Goal: Task Accomplishment & Management: Use online tool/utility

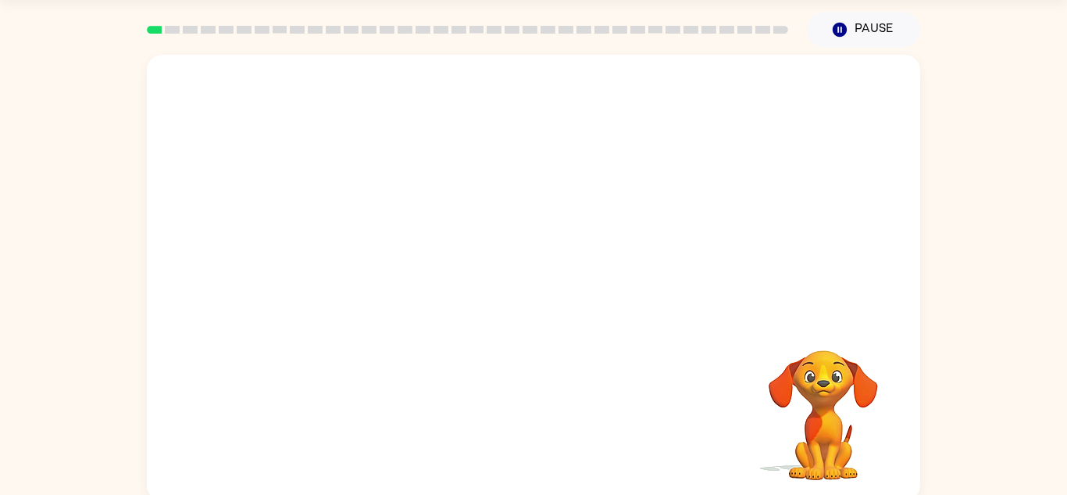
scroll to position [55, 0]
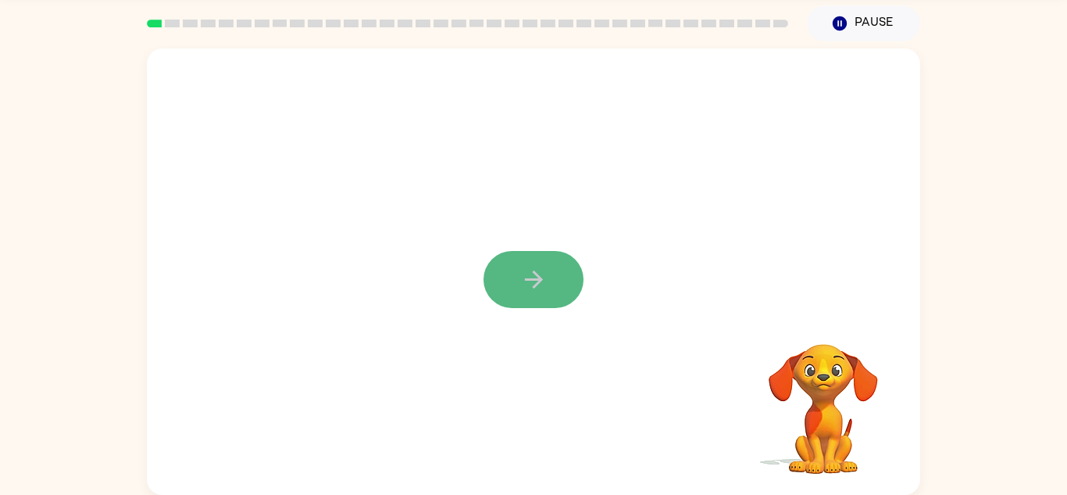
click at [515, 258] on button "button" at bounding box center [534, 279] width 100 height 57
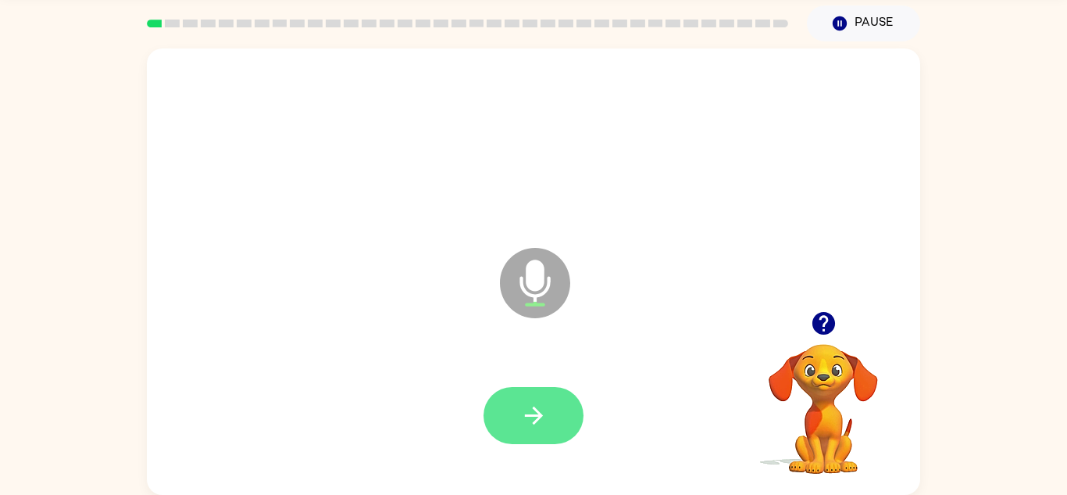
click at [535, 399] on button "button" at bounding box center [534, 415] width 100 height 57
click at [533, 404] on icon "button" at bounding box center [533, 415] width 27 height 27
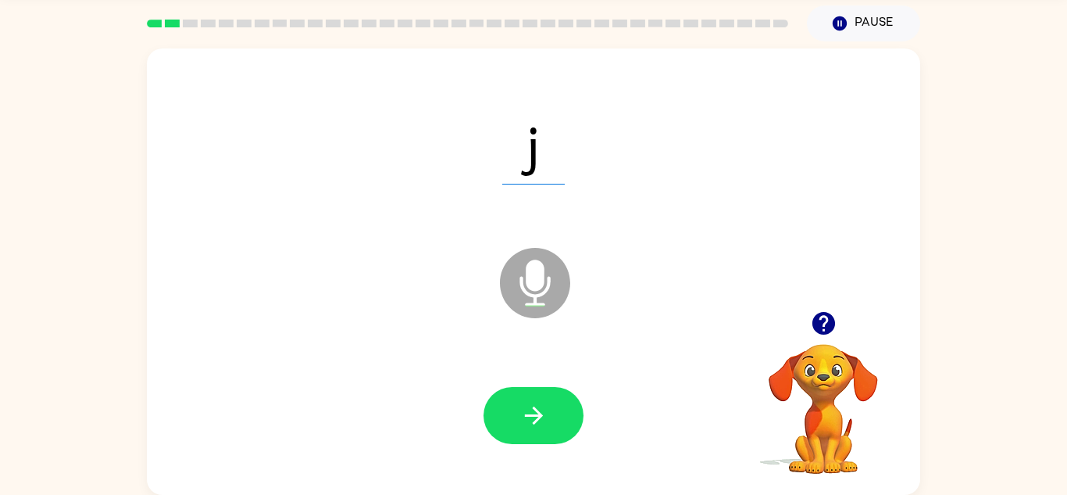
click at [533, 404] on icon "button" at bounding box center [533, 415] width 27 height 27
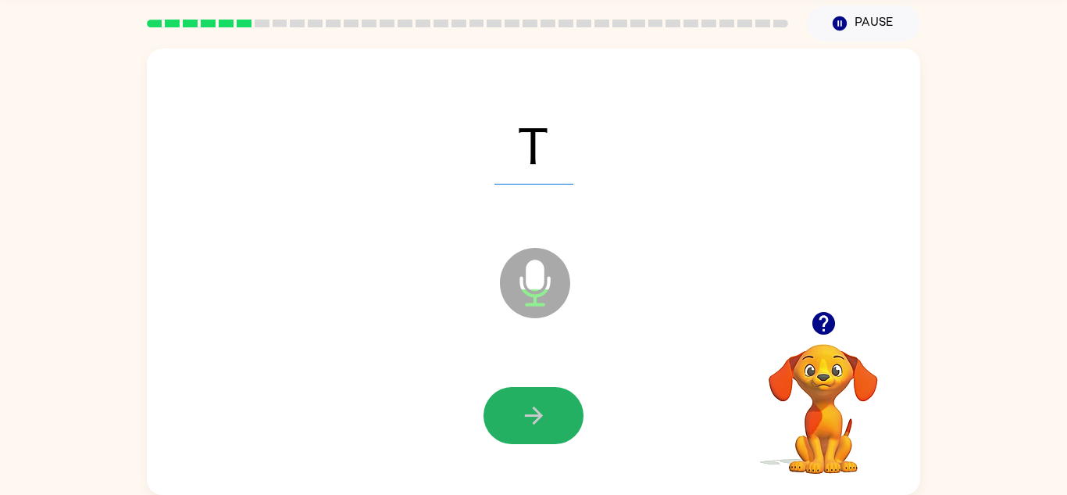
click at [533, 404] on icon "button" at bounding box center [533, 415] width 27 height 27
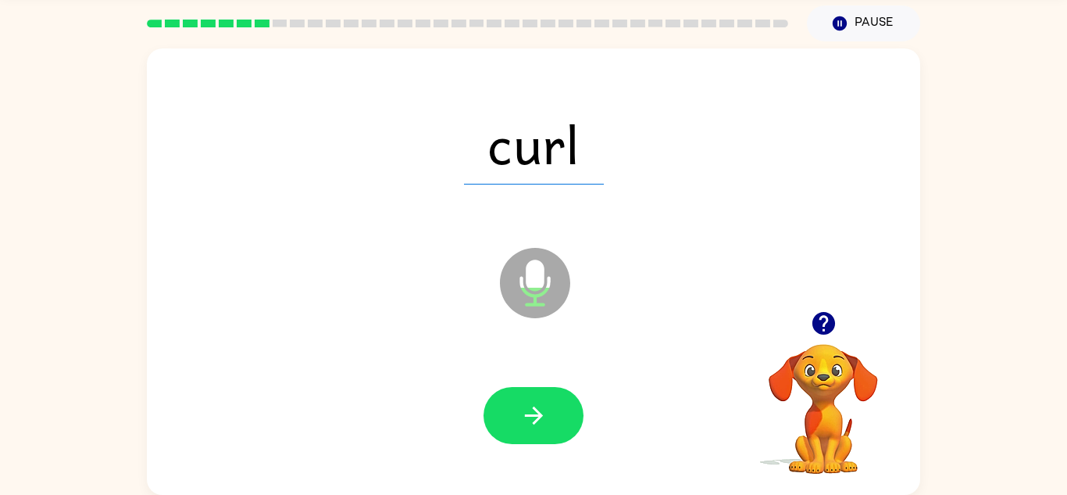
click at [533, 404] on icon "button" at bounding box center [533, 415] width 27 height 27
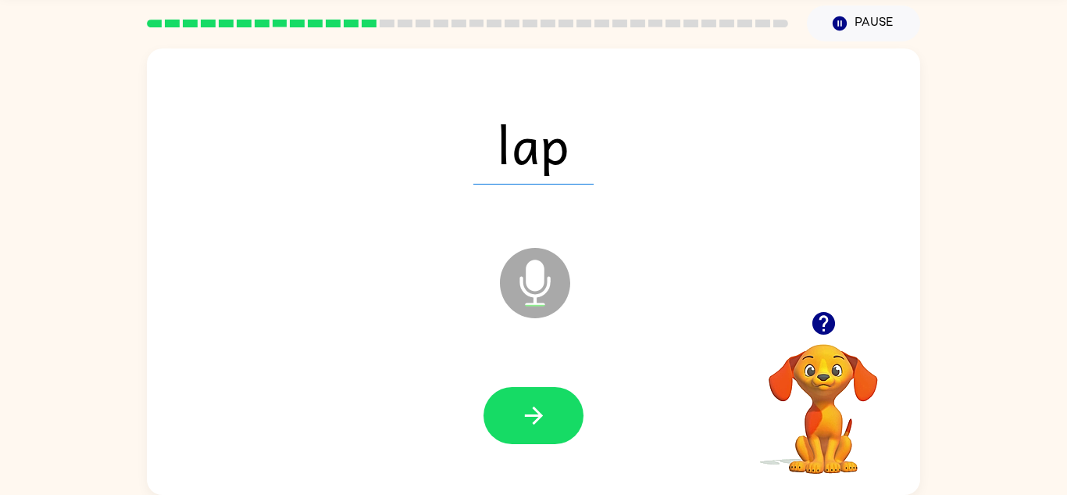
click at [533, 404] on icon "button" at bounding box center [533, 415] width 27 height 27
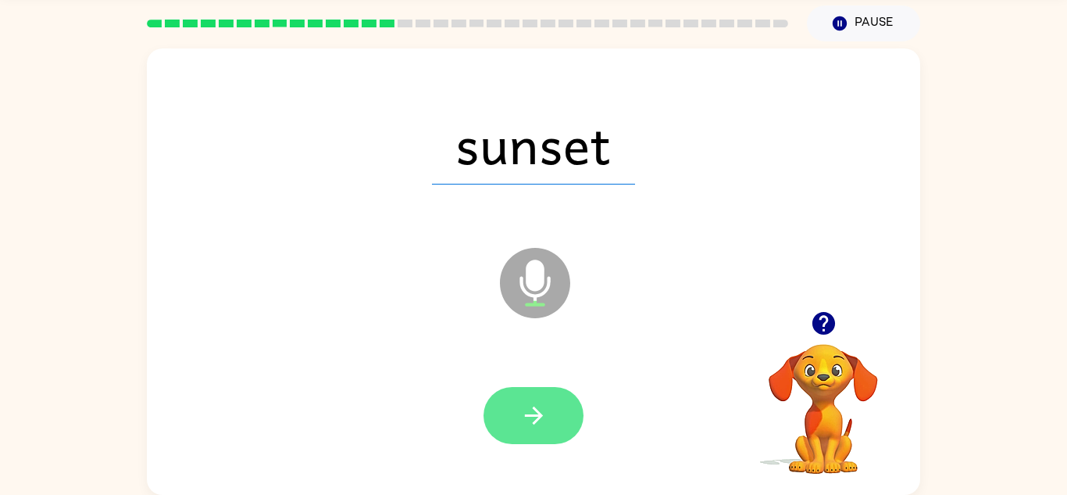
click at [531, 406] on icon "button" at bounding box center [533, 415] width 27 height 27
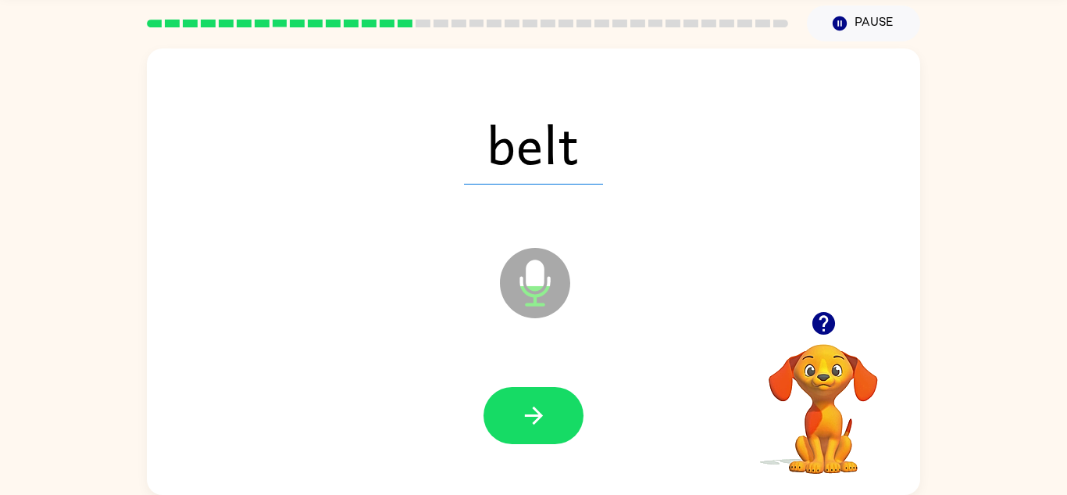
click at [531, 406] on icon "button" at bounding box center [533, 415] width 27 height 27
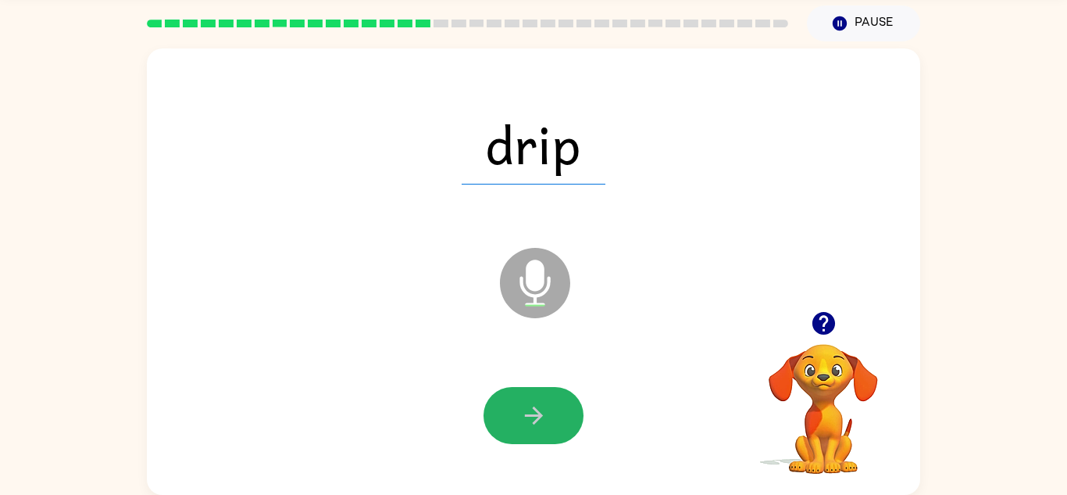
click at [531, 406] on icon "button" at bounding box center [533, 415] width 27 height 27
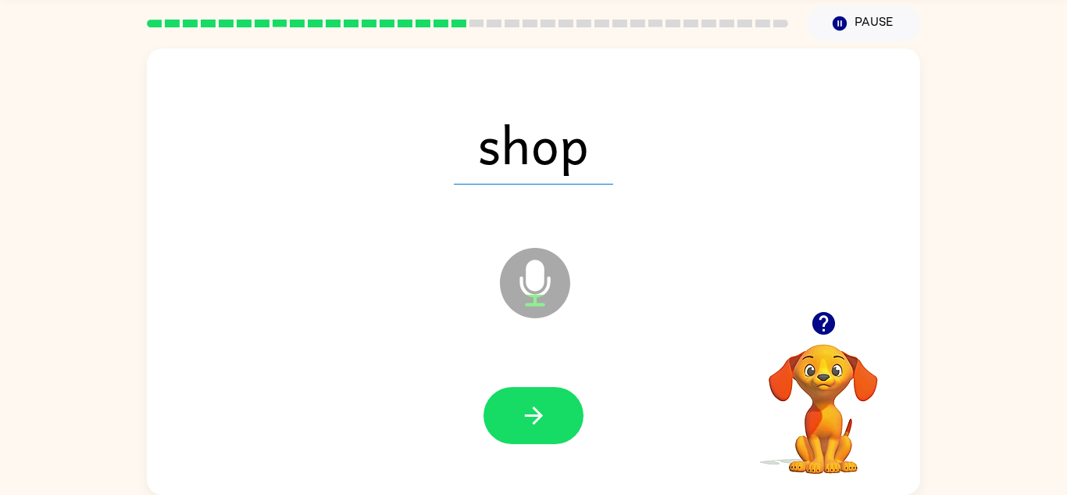
click at [531, 406] on icon "button" at bounding box center [533, 415] width 27 height 27
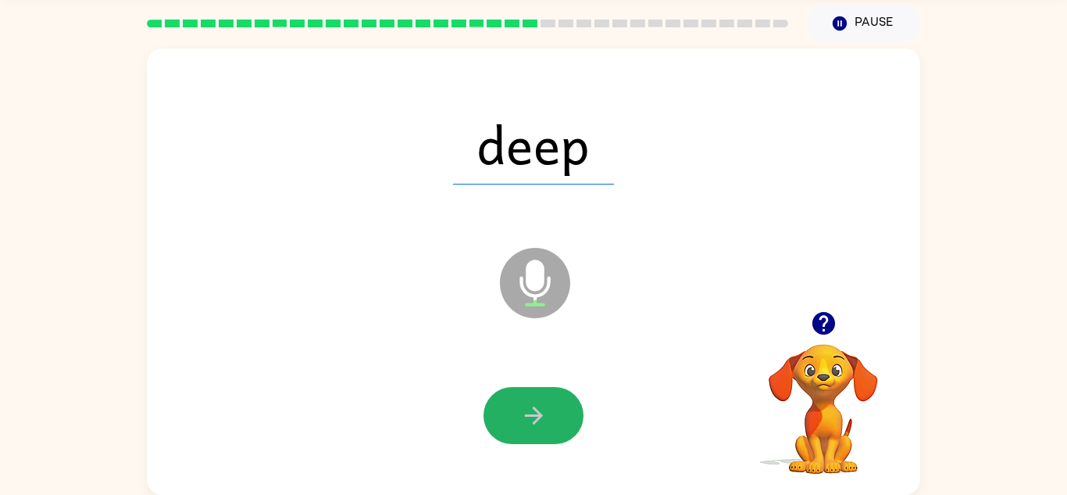
click at [531, 406] on icon "button" at bounding box center [533, 415] width 27 height 27
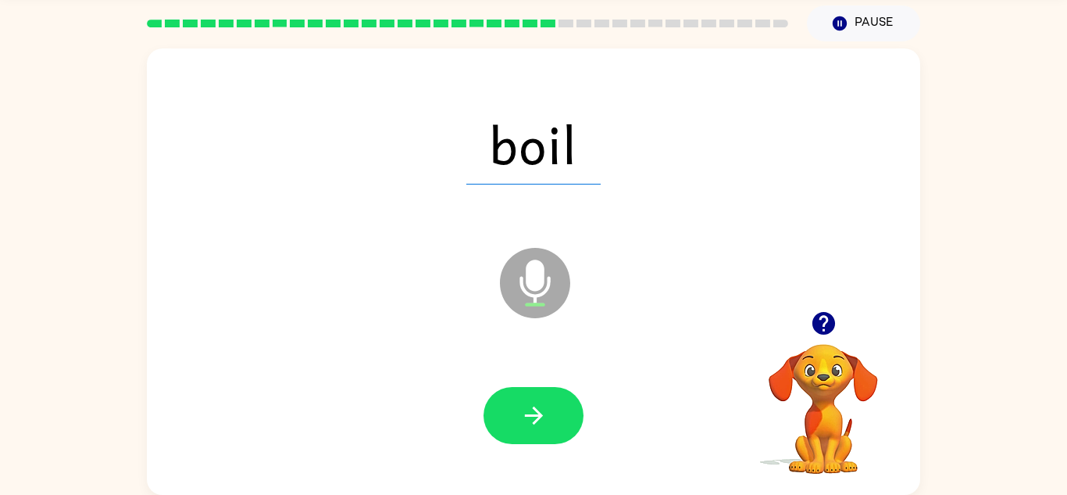
click at [531, 406] on icon "button" at bounding box center [533, 415] width 27 height 27
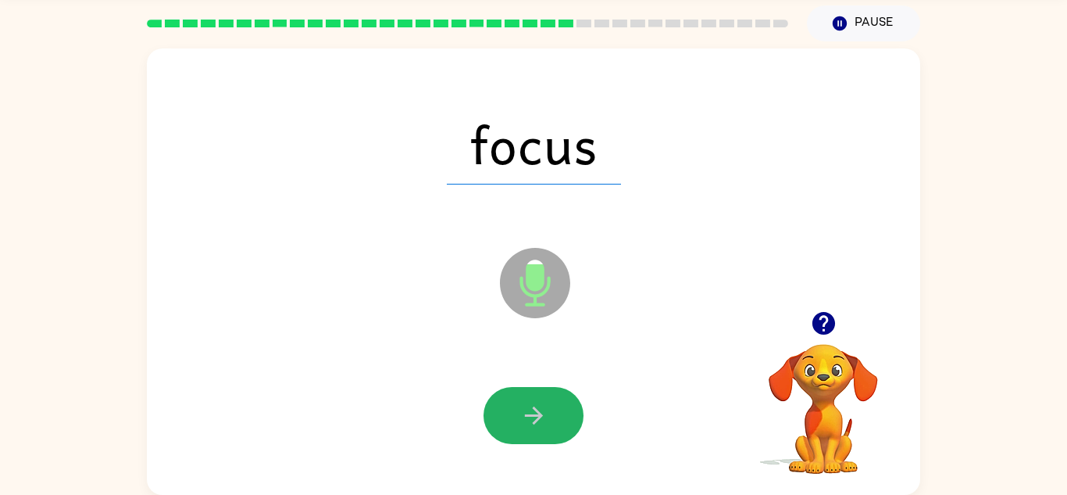
click at [531, 406] on icon "button" at bounding box center [533, 415] width 27 height 27
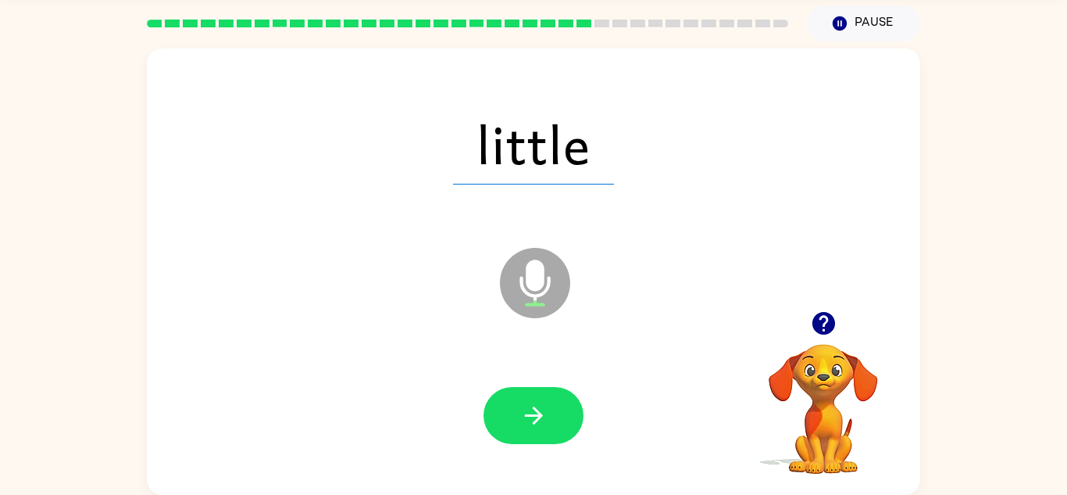
click at [531, 406] on icon "button" at bounding box center [533, 415] width 27 height 27
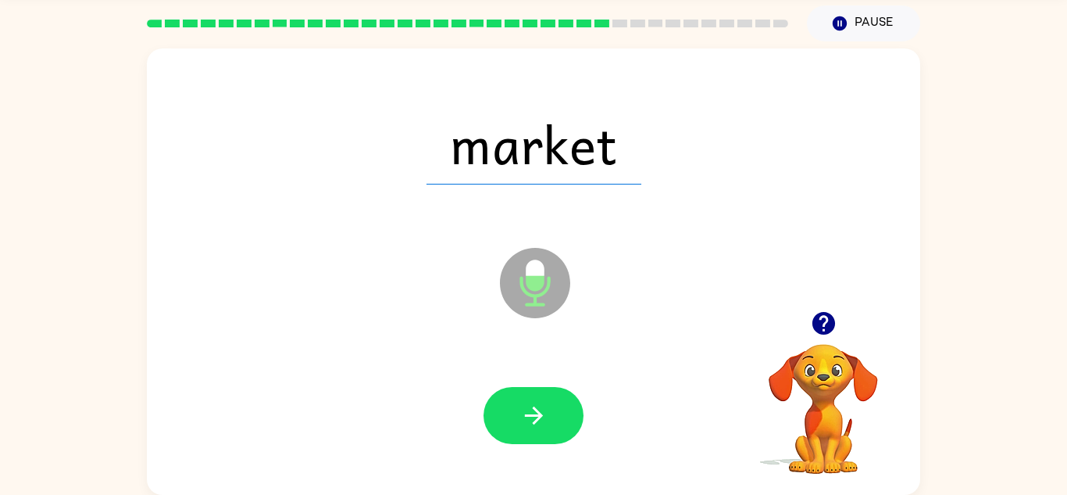
click at [531, 406] on icon "button" at bounding box center [533, 415] width 27 height 27
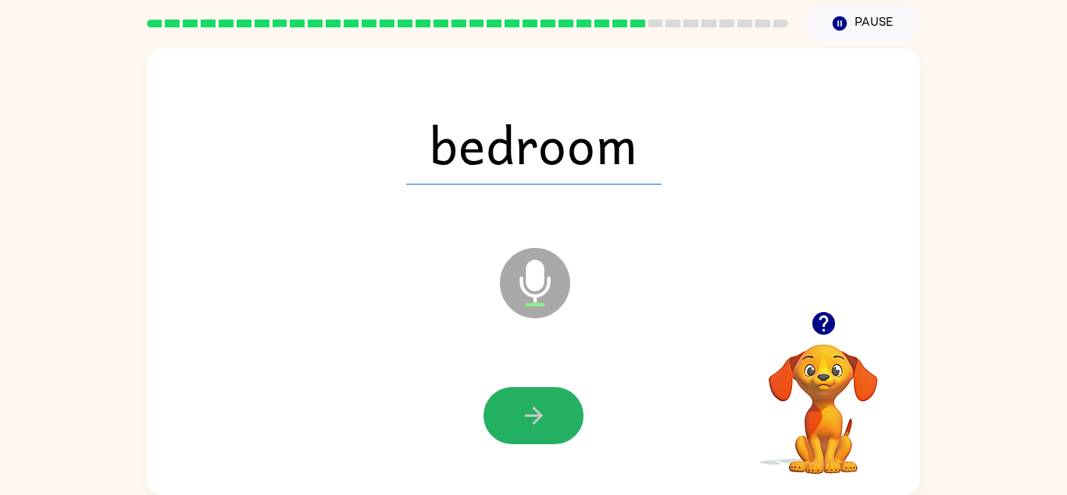
click at [531, 406] on icon "button" at bounding box center [533, 415] width 27 height 27
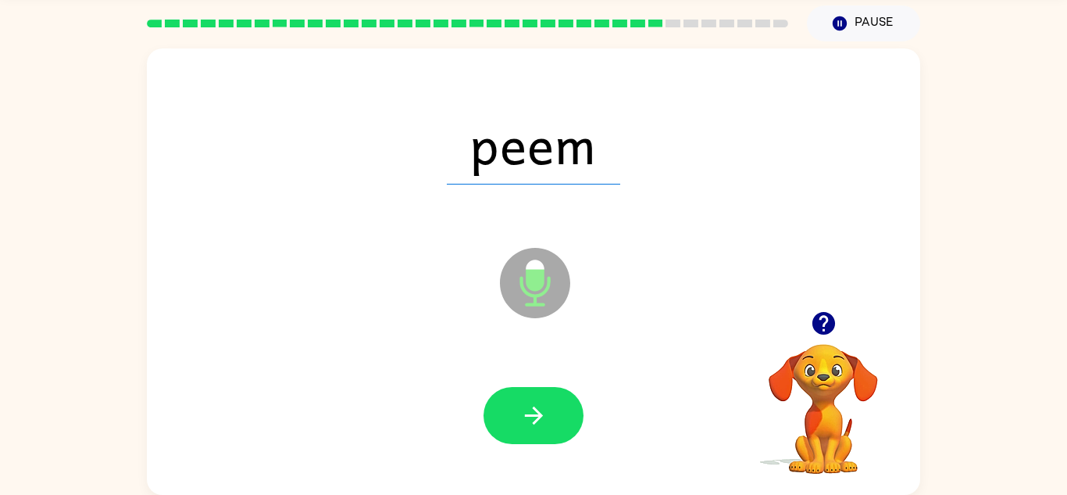
click at [531, 406] on icon "button" at bounding box center [533, 415] width 27 height 27
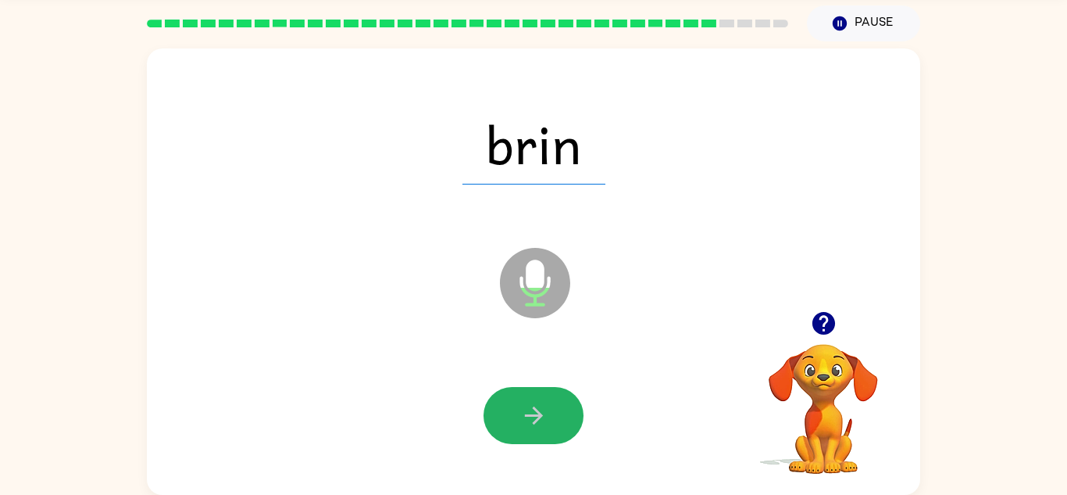
click at [531, 406] on icon "button" at bounding box center [533, 415] width 27 height 27
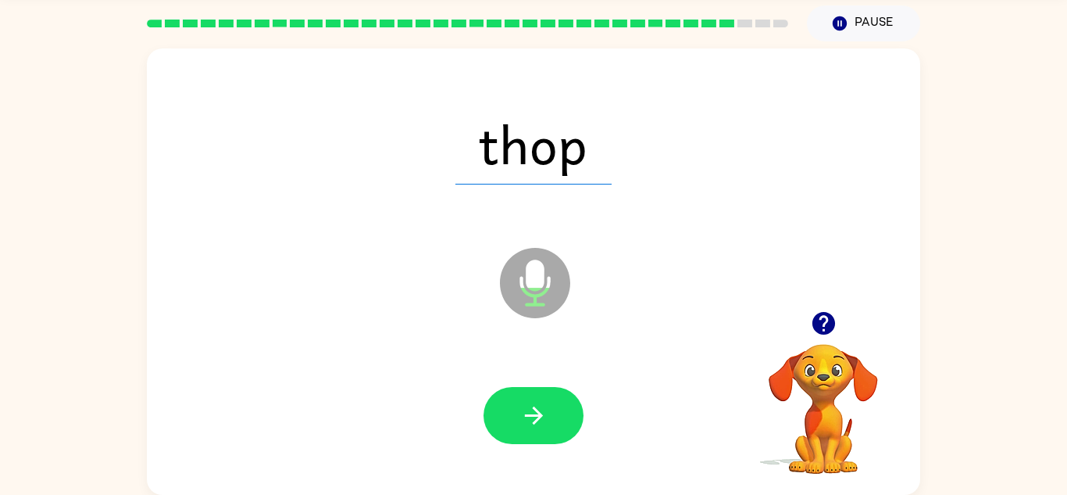
click at [531, 406] on icon "button" at bounding box center [533, 415] width 27 height 27
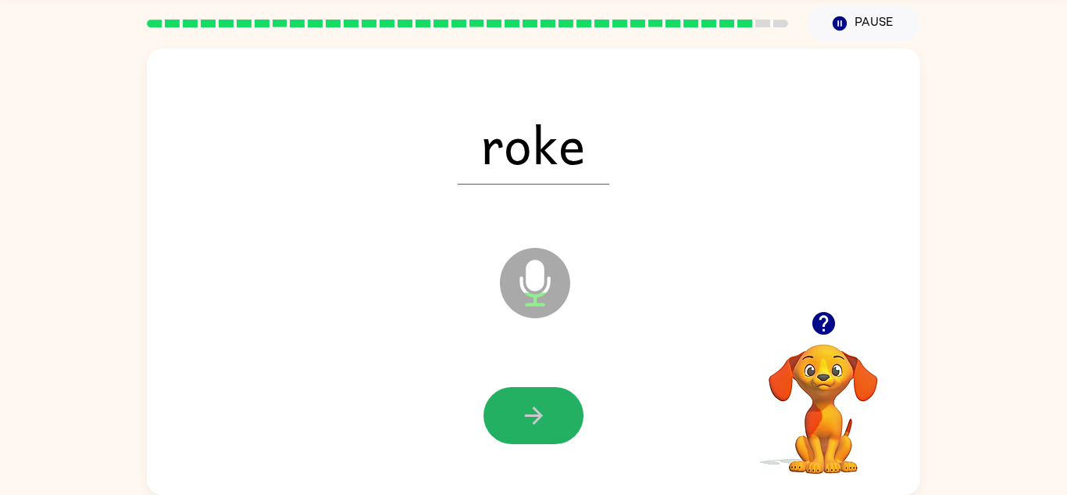
click at [531, 406] on icon "button" at bounding box center [533, 415] width 27 height 27
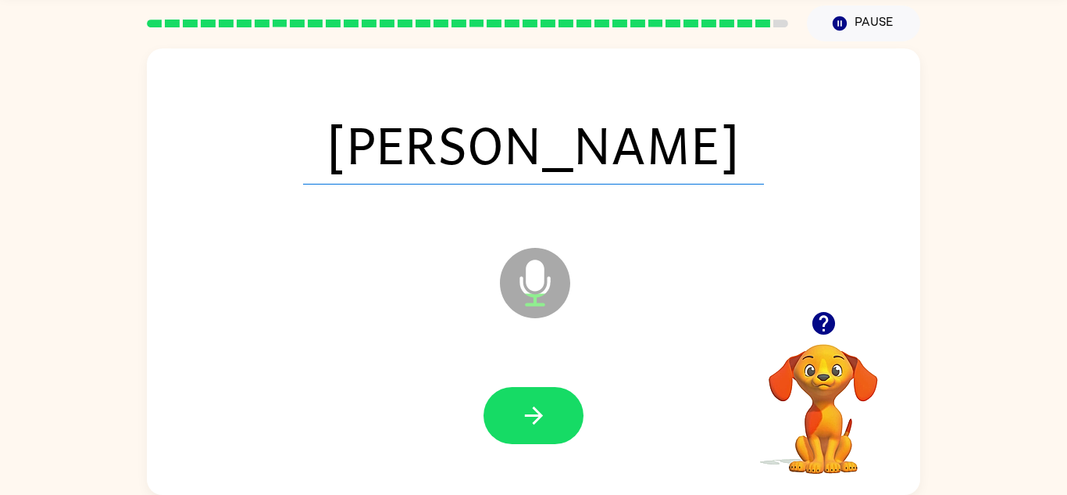
click at [531, 406] on icon "button" at bounding box center [533, 415] width 27 height 27
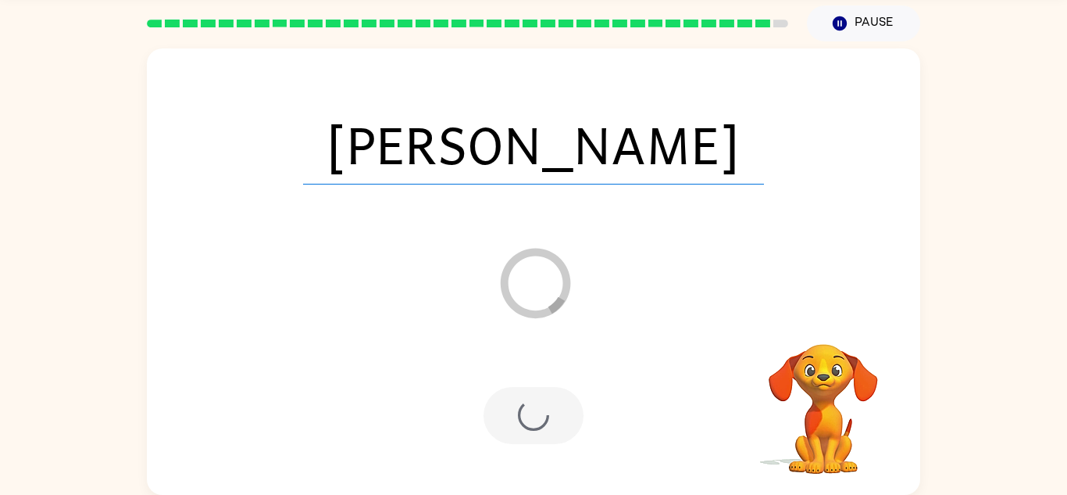
scroll to position [27, 0]
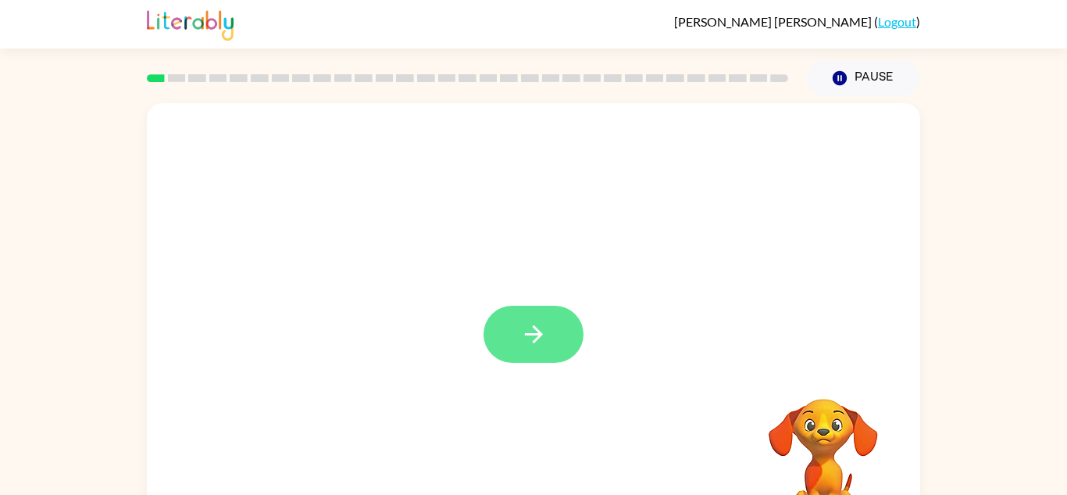
click at [527, 331] on icon "button" at bounding box center [533, 333] width 27 height 27
click at [527, 331] on div at bounding box center [533, 326] width 773 height 446
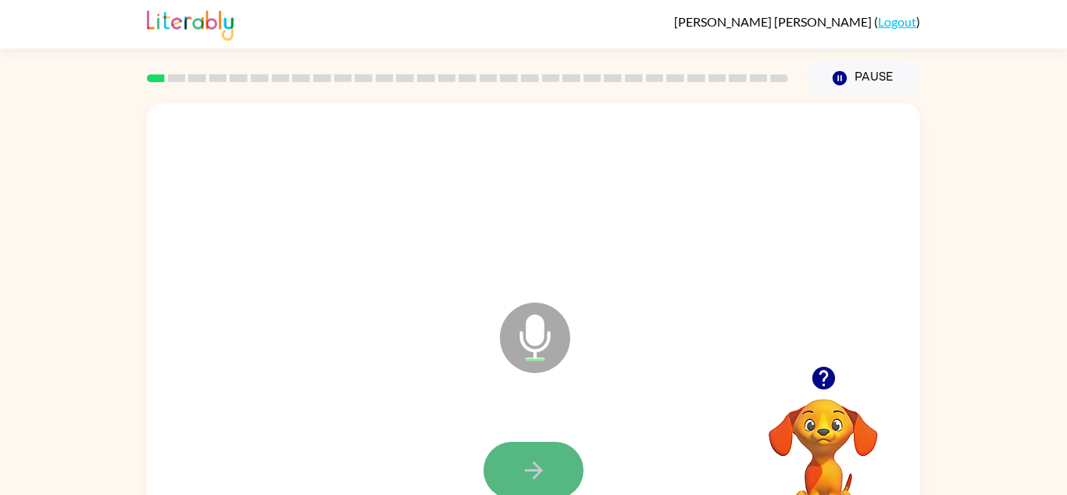
click at [524, 463] on icon "button" at bounding box center [533, 469] width 27 height 27
click at [523, 445] on button "button" at bounding box center [534, 469] width 100 height 57
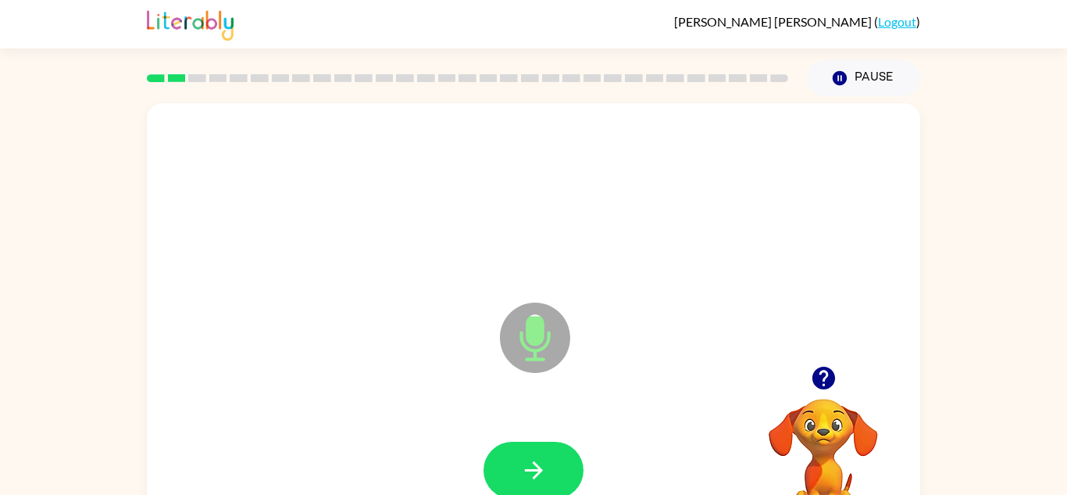
click at [523, 445] on button "button" at bounding box center [534, 469] width 100 height 57
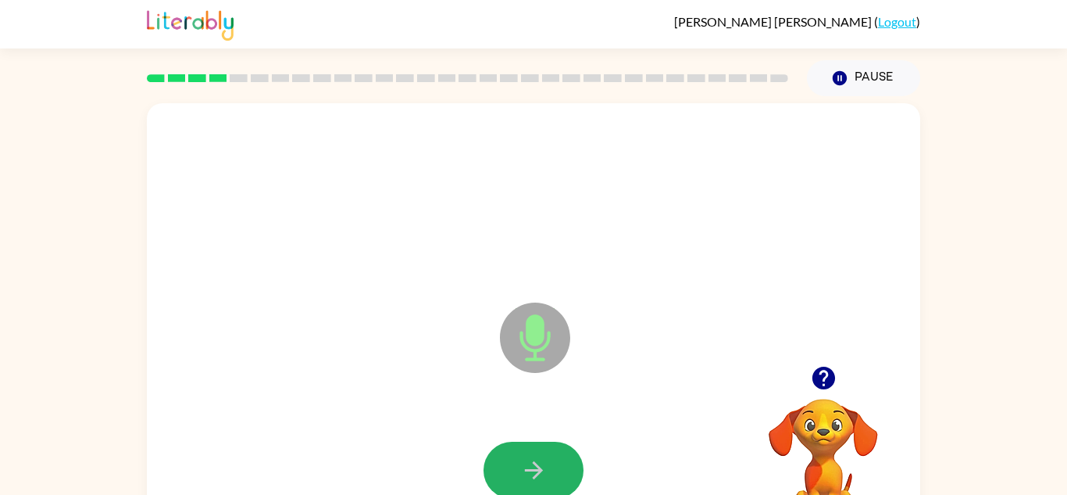
click at [523, 445] on button "button" at bounding box center [534, 469] width 100 height 57
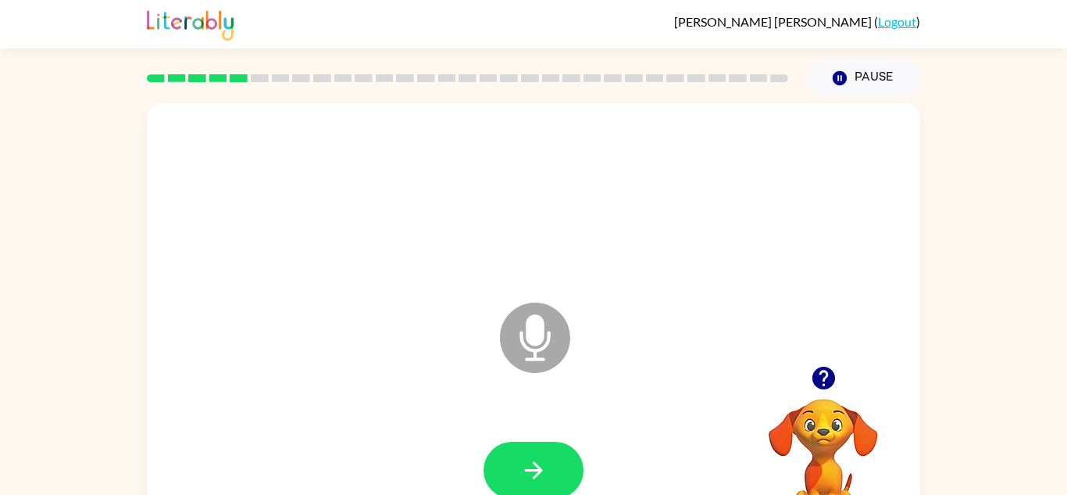
click at [523, 445] on button "button" at bounding box center [534, 469] width 100 height 57
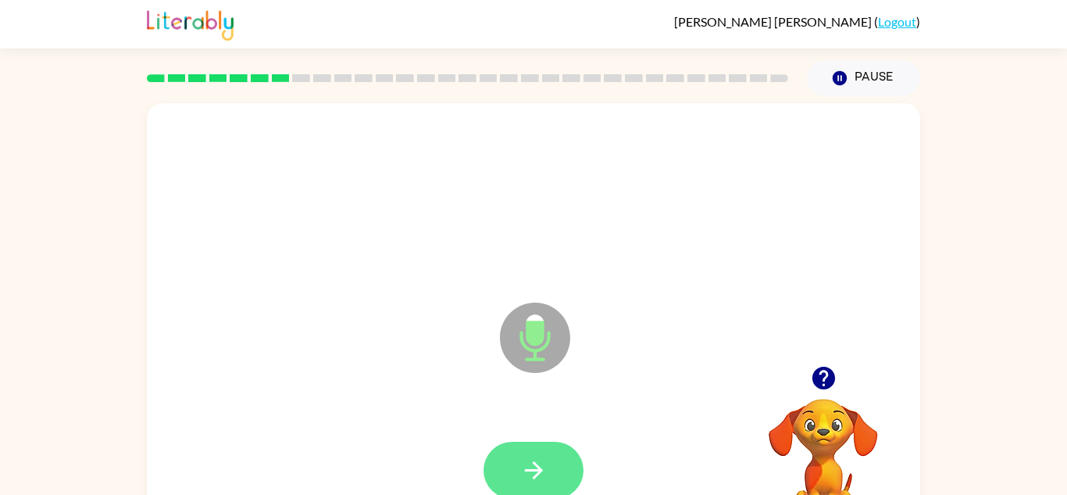
click at [520, 450] on button "button" at bounding box center [534, 469] width 100 height 57
click at [532, 459] on icon "button" at bounding box center [533, 469] width 27 height 27
click at [542, 472] on icon "button" at bounding box center [533, 469] width 27 height 27
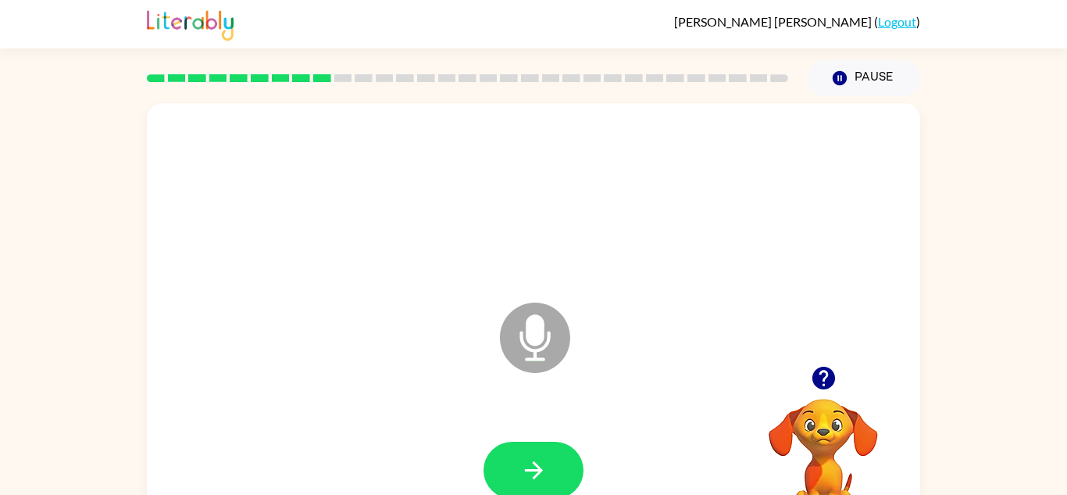
click at [542, 472] on icon "button" at bounding box center [533, 469] width 27 height 27
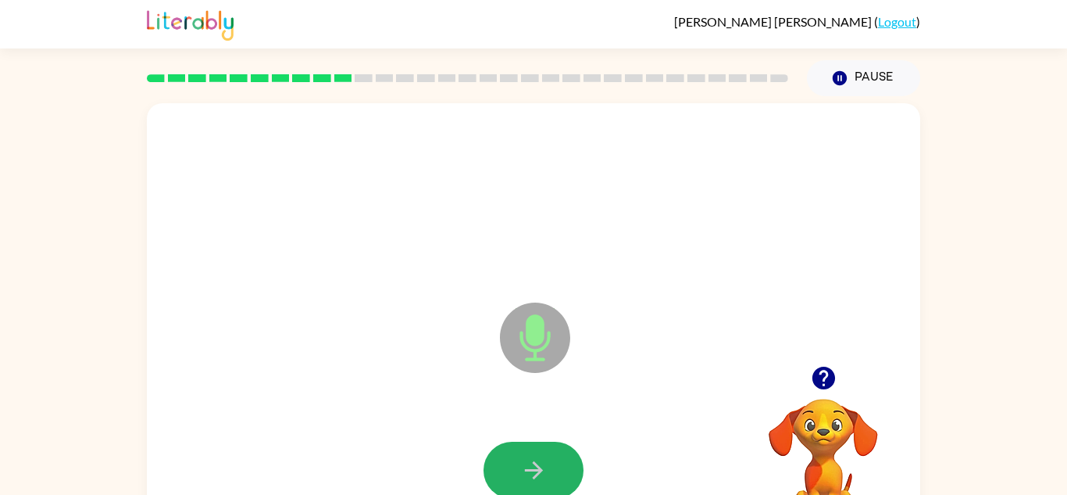
click at [542, 472] on icon "button" at bounding box center [533, 469] width 27 height 27
click at [522, 454] on button "button" at bounding box center [534, 469] width 100 height 57
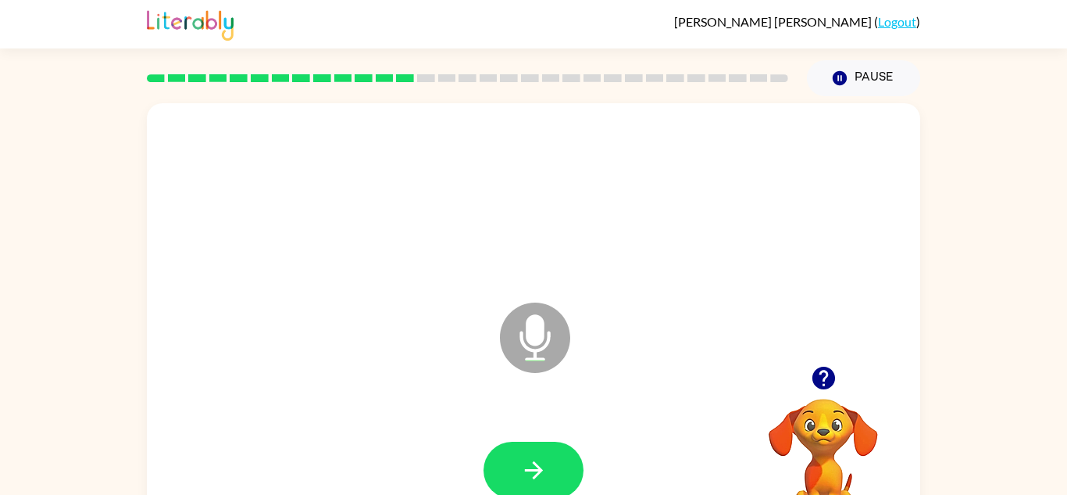
click at [522, 454] on button "button" at bounding box center [534, 469] width 100 height 57
click at [499, 459] on button "button" at bounding box center [534, 469] width 100 height 57
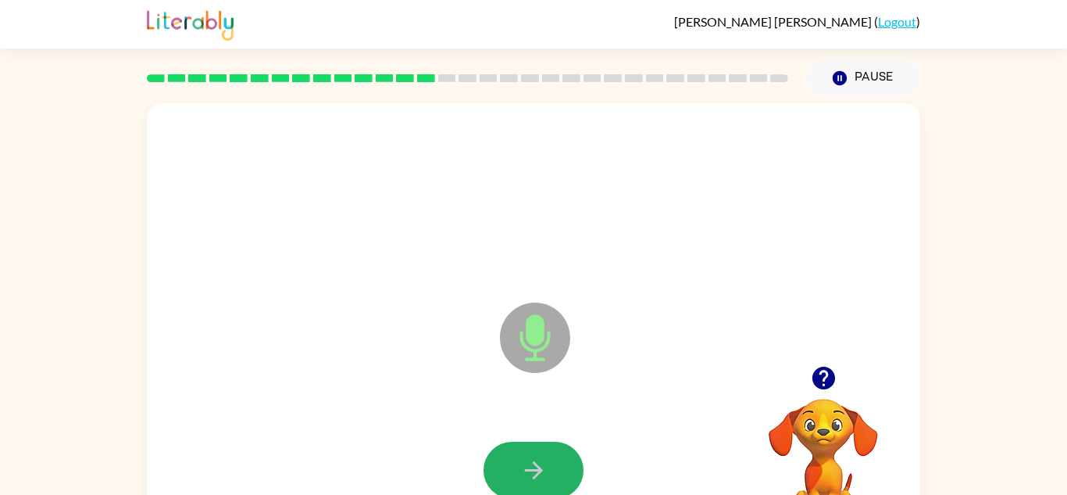
click at [499, 459] on button "button" at bounding box center [534, 469] width 100 height 57
click at [499, 459] on div at bounding box center [534, 469] width 100 height 57
click at [499, 459] on button "button" at bounding box center [534, 469] width 100 height 57
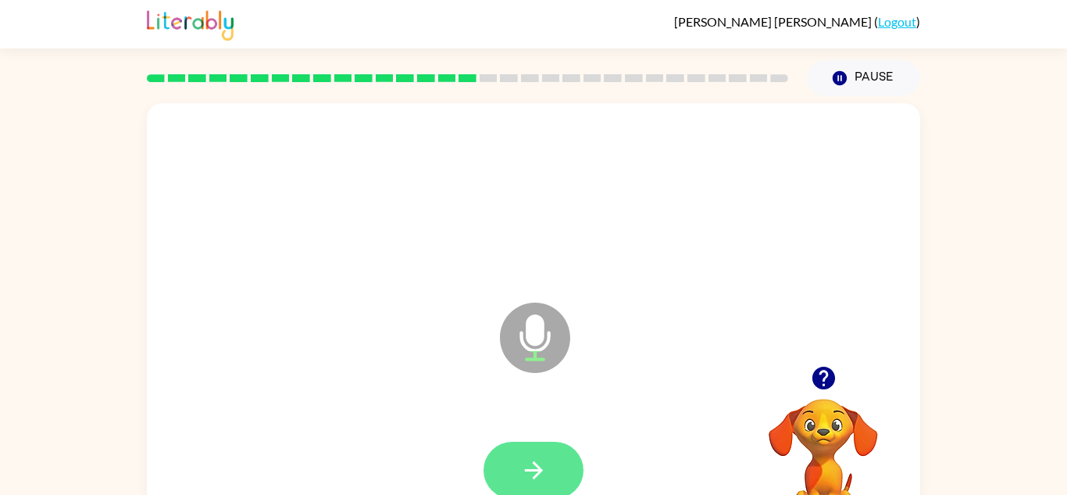
click at [499, 460] on button "button" at bounding box center [534, 469] width 100 height 57
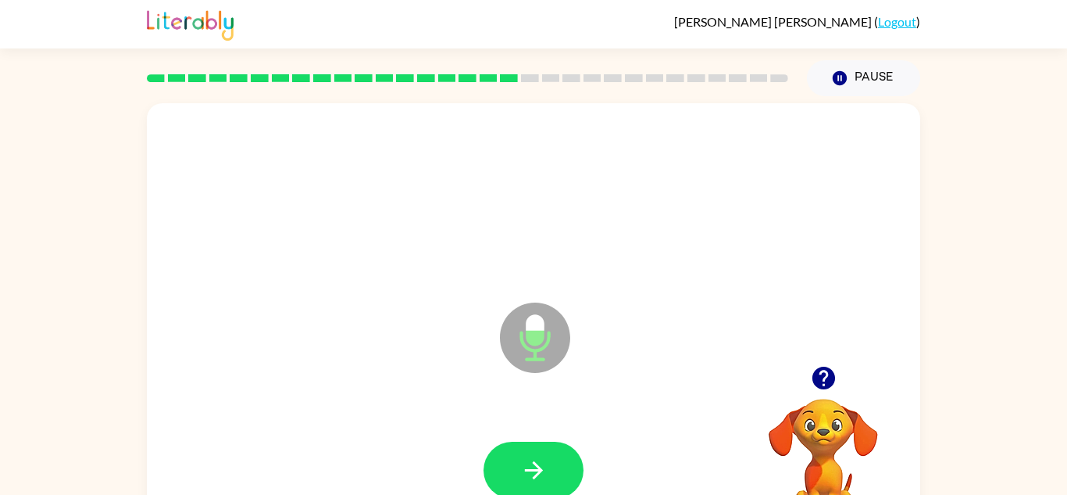
click at [499, 460] on button "button" at bounding box center [534, 469] width 100 height 57
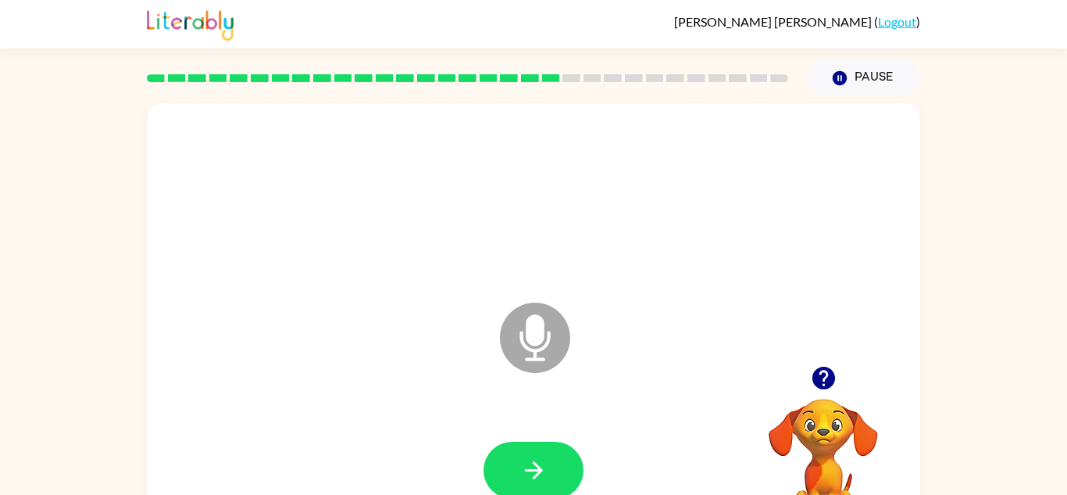
click at [499, 460] on button "button" at bounding box center [534, 469] width 100 height 57
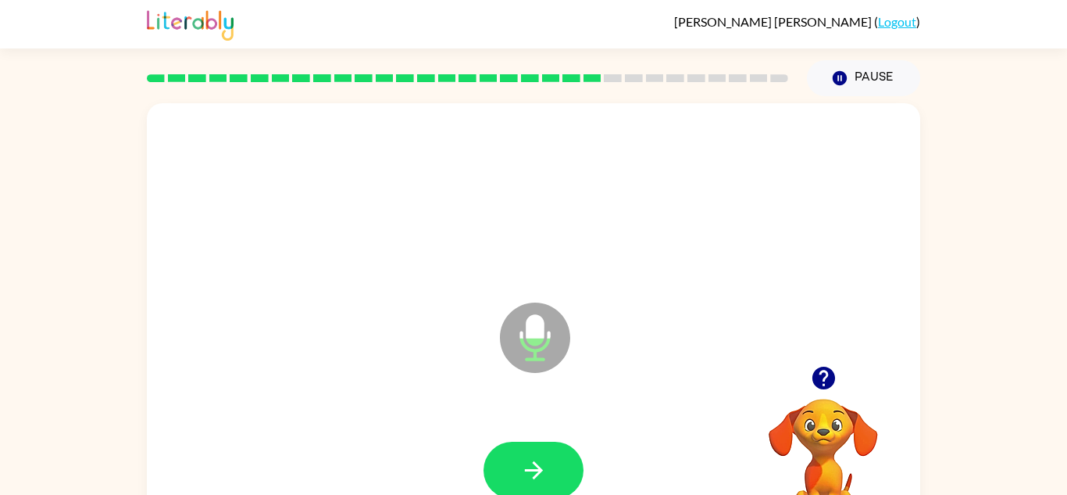
click at [499, 460] on button "button" at bounding box center [534, 469] width 100 height 57
click at [499, 460] on div at bounding box center [534, 469] width 100 height 57
click at [499, 460] on button "button" at bounding box center [534, 469] width 100 height 57
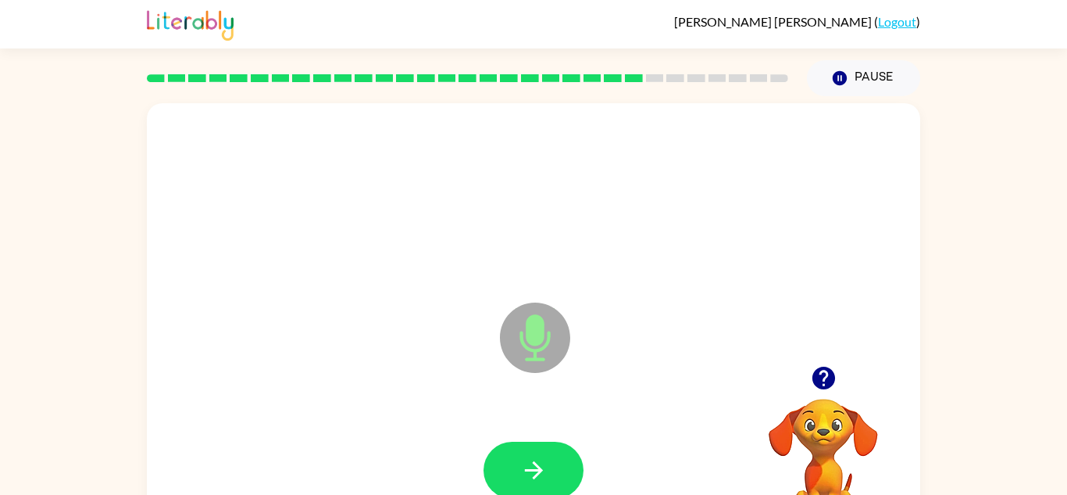
click at [499, 460] on button "button" at bounding box center [534, 469] width 100 height 57
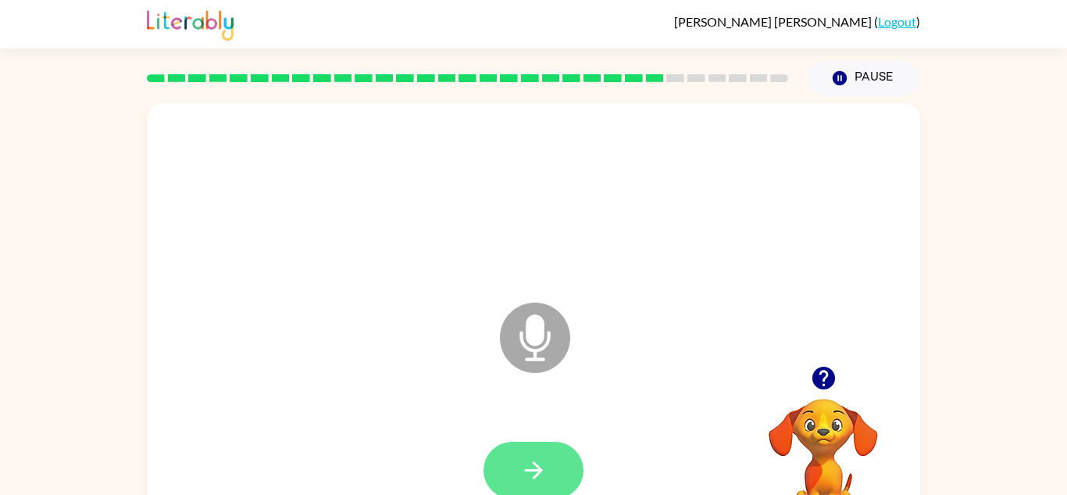
click at [502, 455] on button "button" at bounding box center [534, 469] width 100 height 57
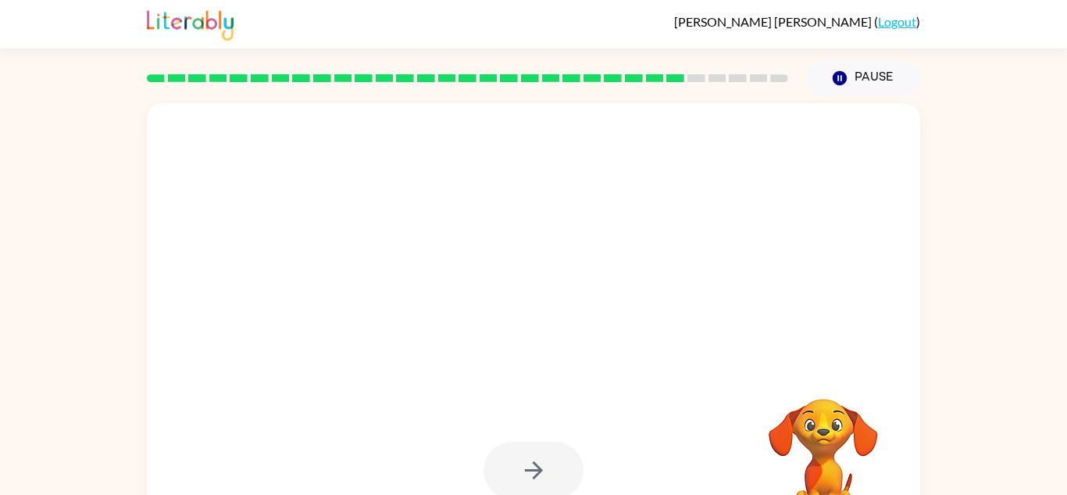
click at [431, 275] on div at bounding box center [495, 298] width 667 height 56
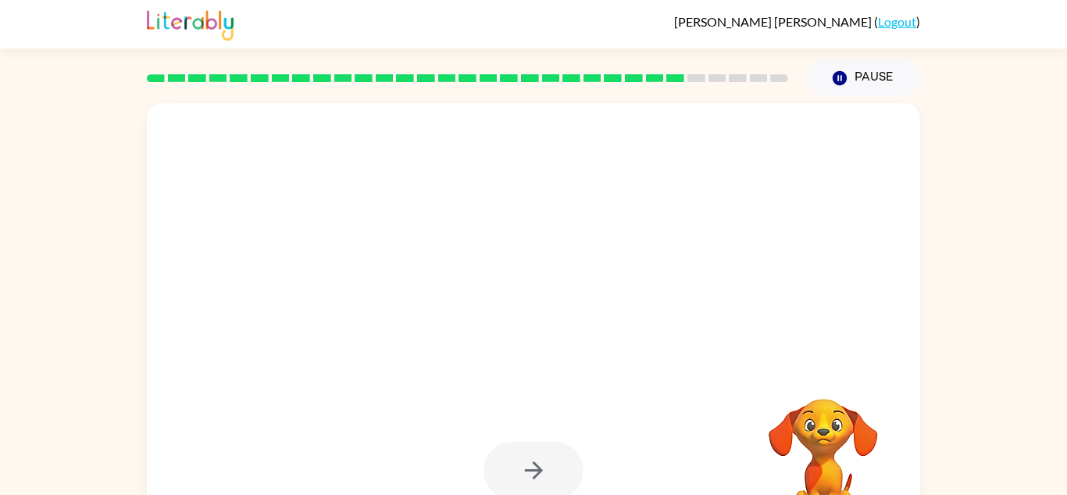
click at [431, 275] on div at bounding box center [495, 298] width 667 height 56
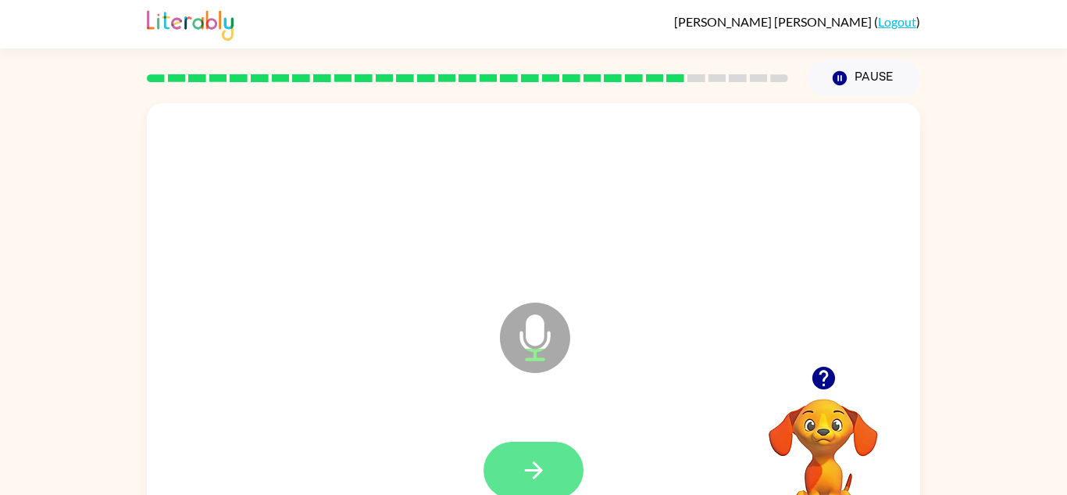
click at [535, 447] on button "button" at bounding box center [534, 469] width 100 height 57
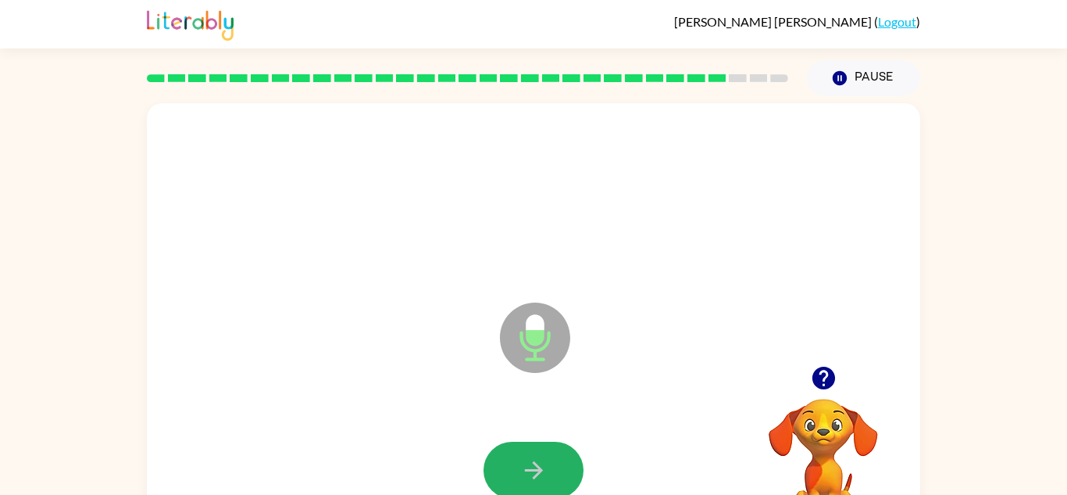
click at [535, 447] on button "button" at bounding box center [534, 469] width 100 height 57
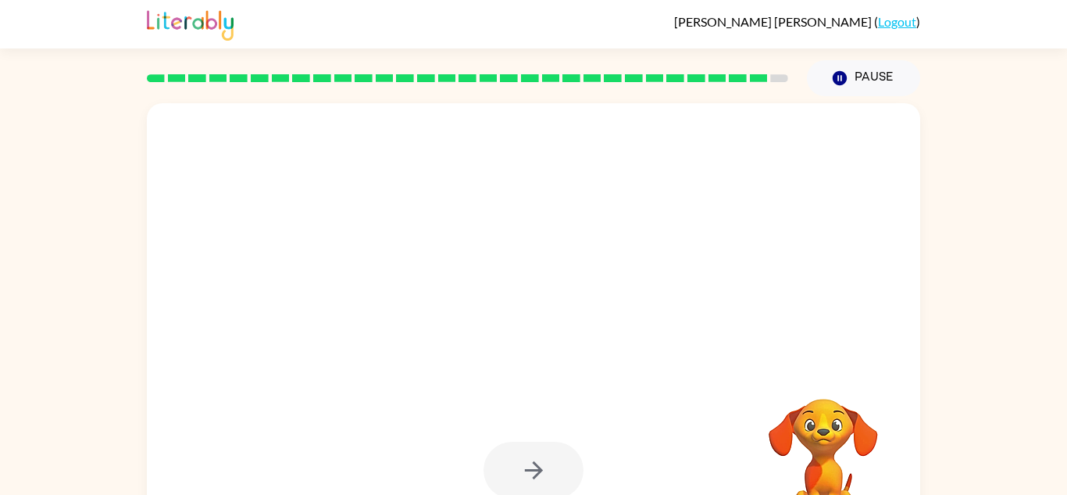
click at [535, 447] on div at bounding box center [534, 469] width 100 height 57
click at [536, 445] on div at bounding box center [534, 469] width 100 height 57
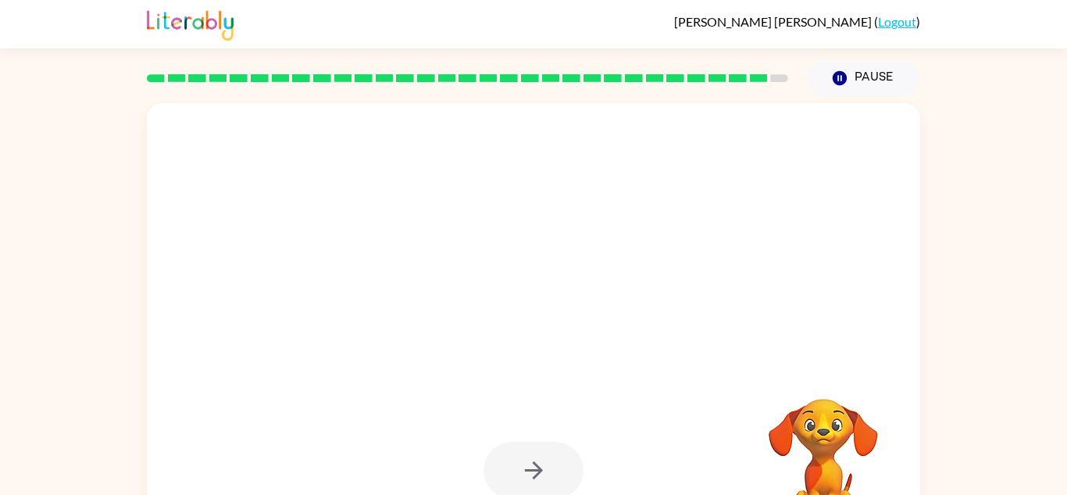
click at [537, 446] on div at bounding box center [534, 469] width 100 height 57
click at [537, 447] on div at bounding box center [534, 469] width 100 height 57
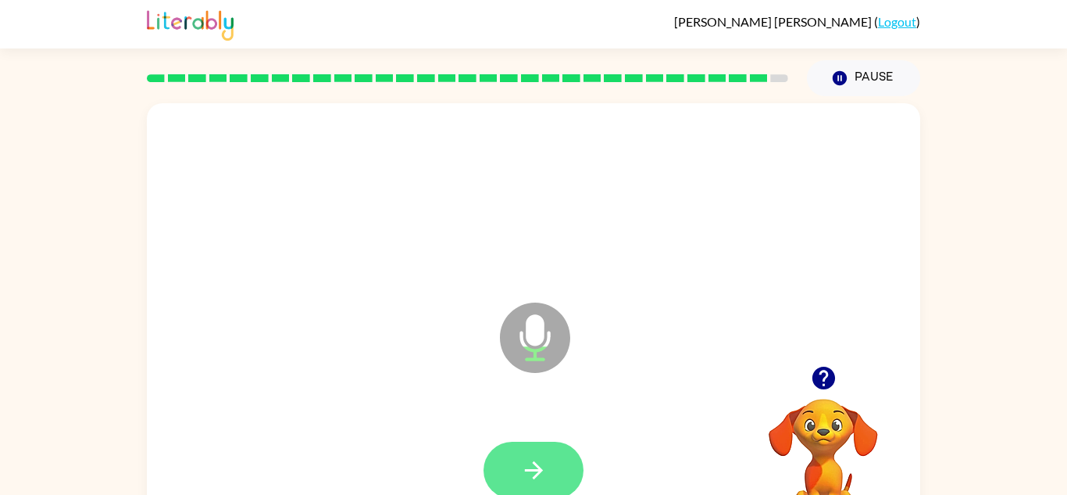
click at [514, 452] on button "button" at bounding box center [534, 469] width 100 height 57
